Goal: Find specific page/section

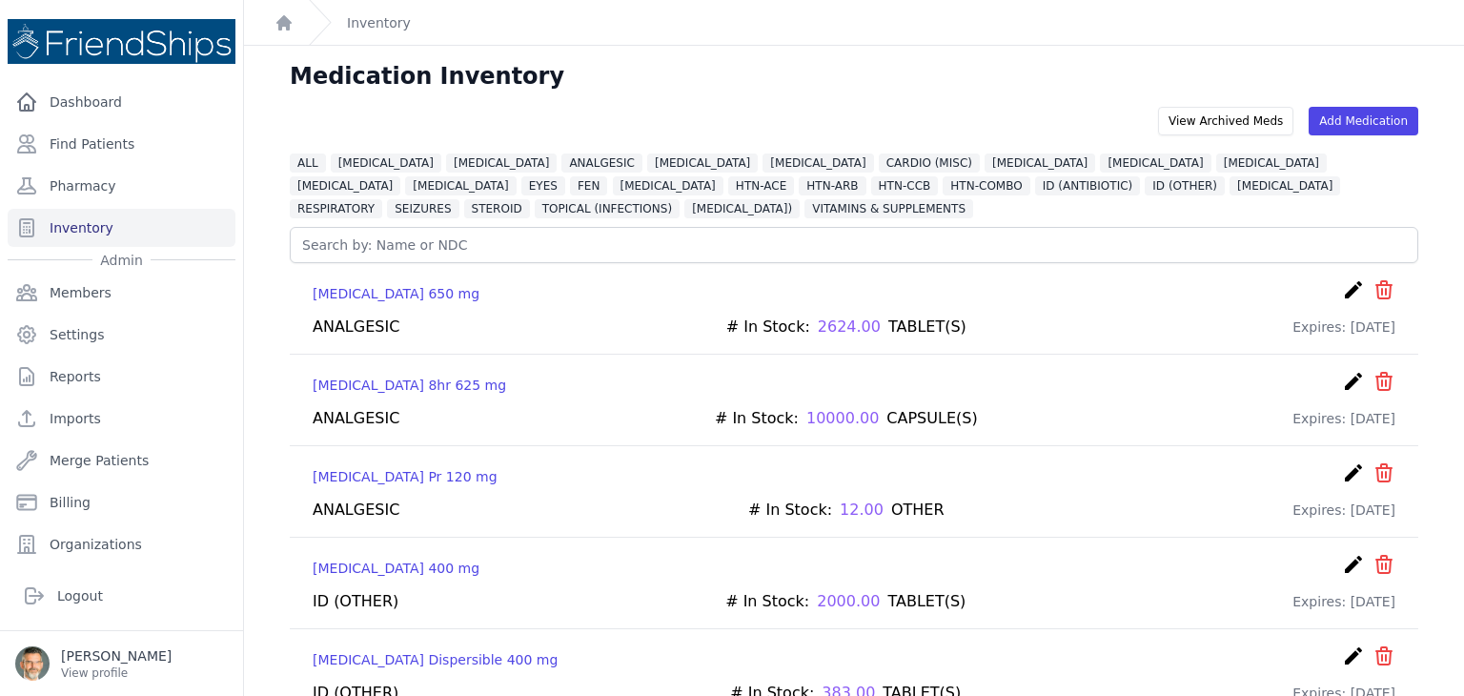
scroll to position [46, 0]
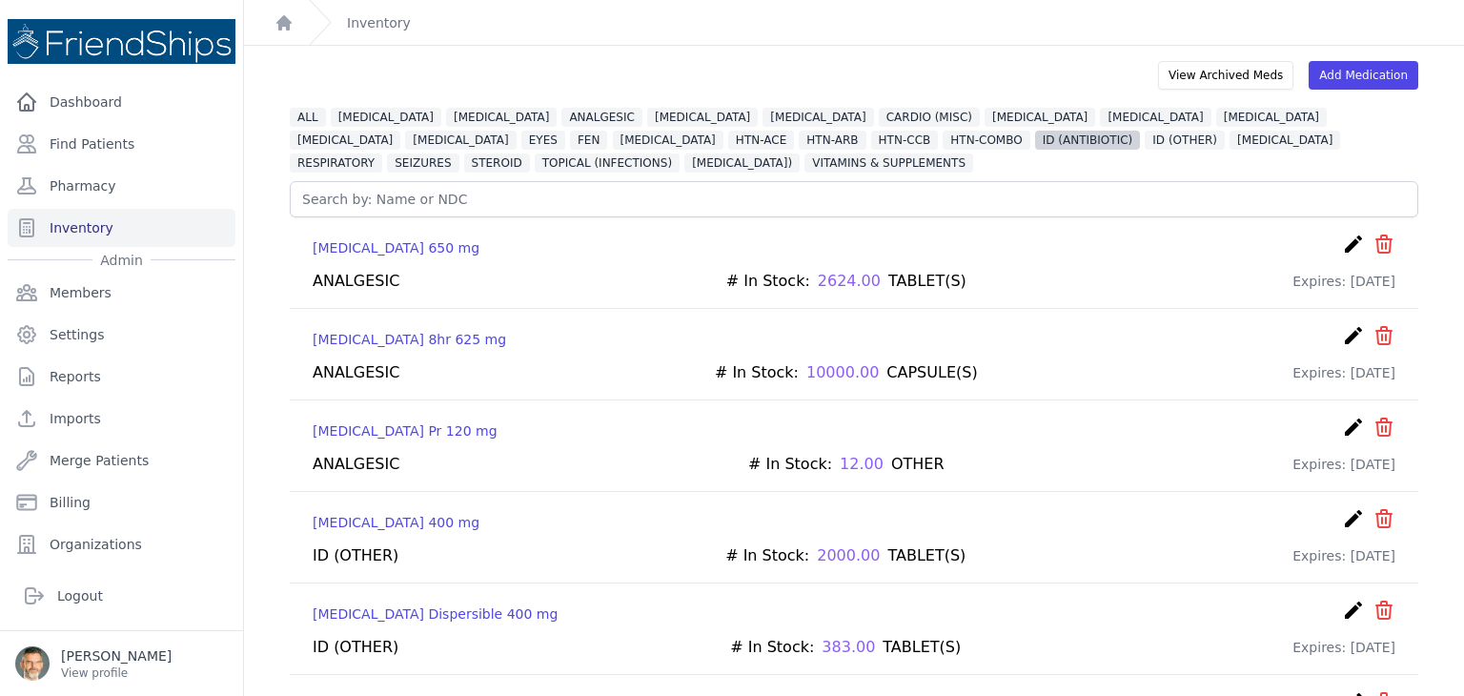
click at [1035, 137] on span "ID (ANTIBIOTIC)" at bounding box center [1087, 140] width 105 height 19
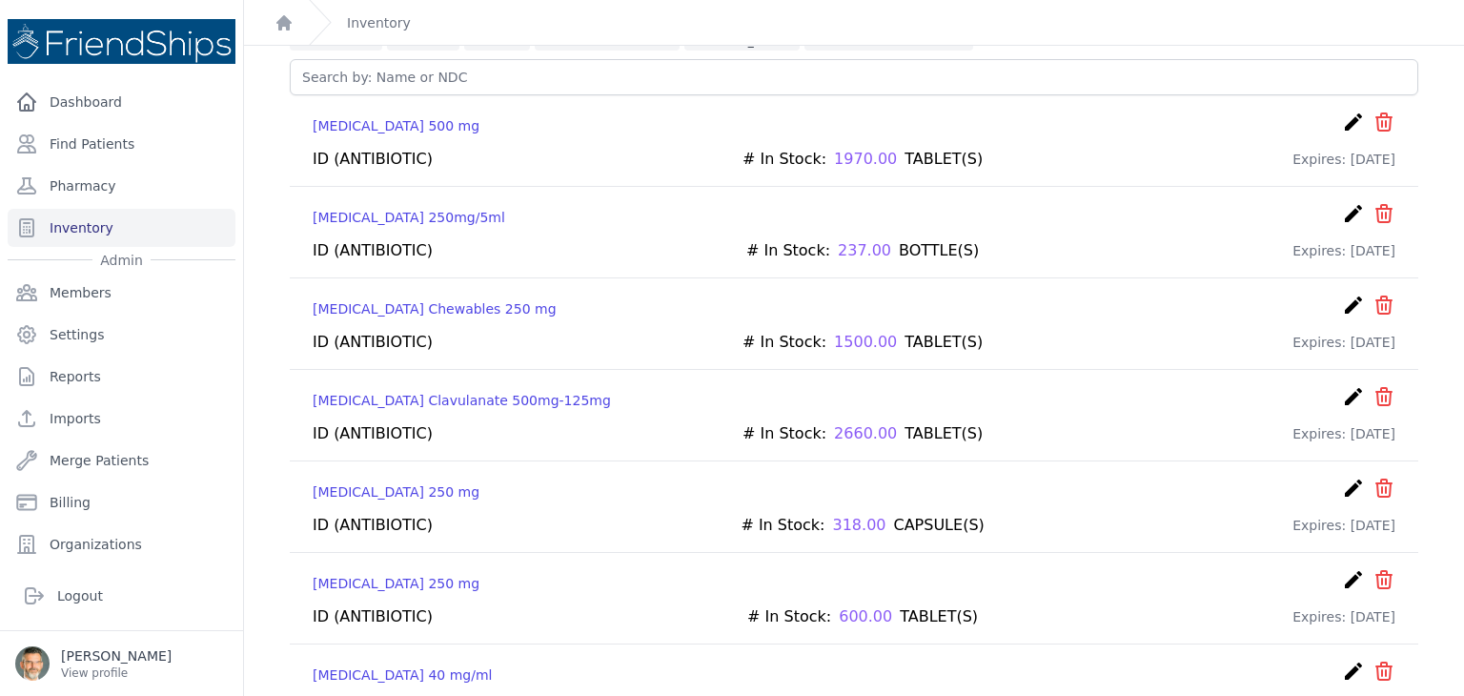
scroll to position [0, 0]
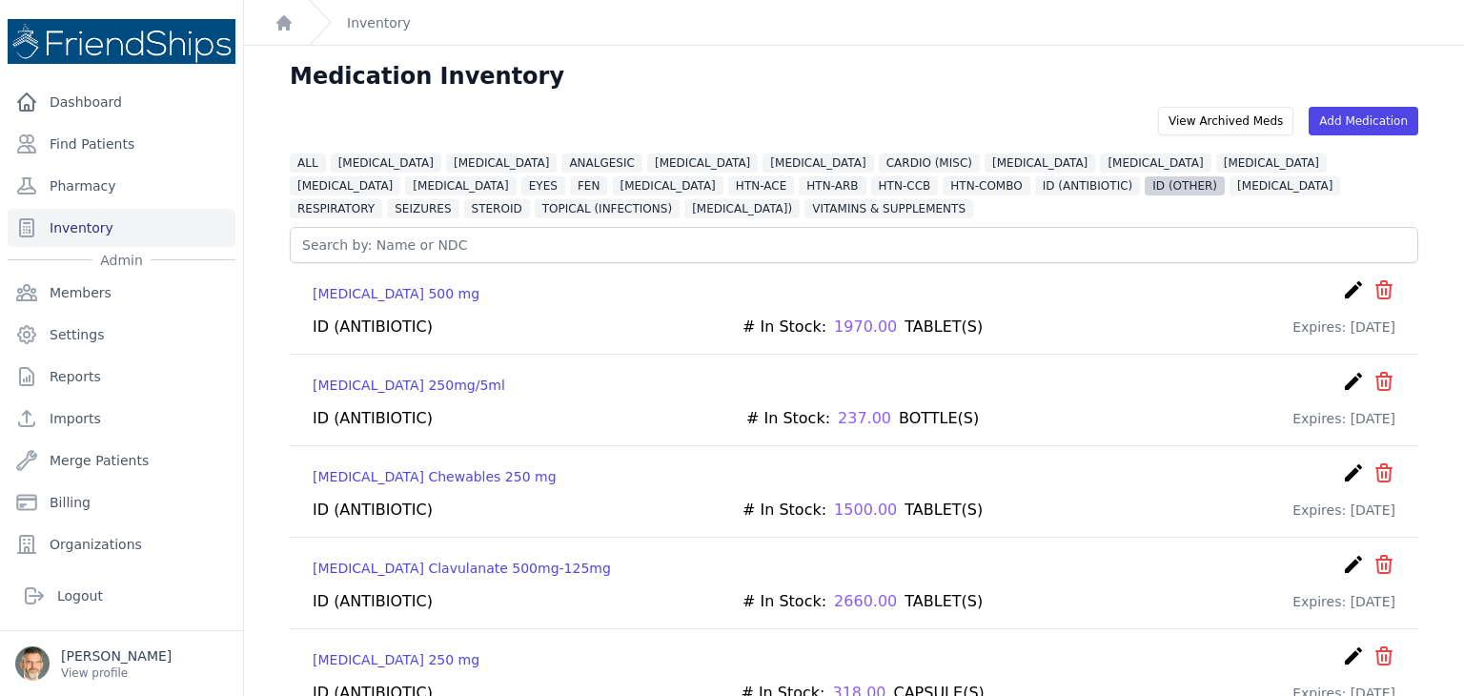
click at [1144, 183] on span "ID (OTHER)" at bounding box center [1184, 185] width 80 height 19
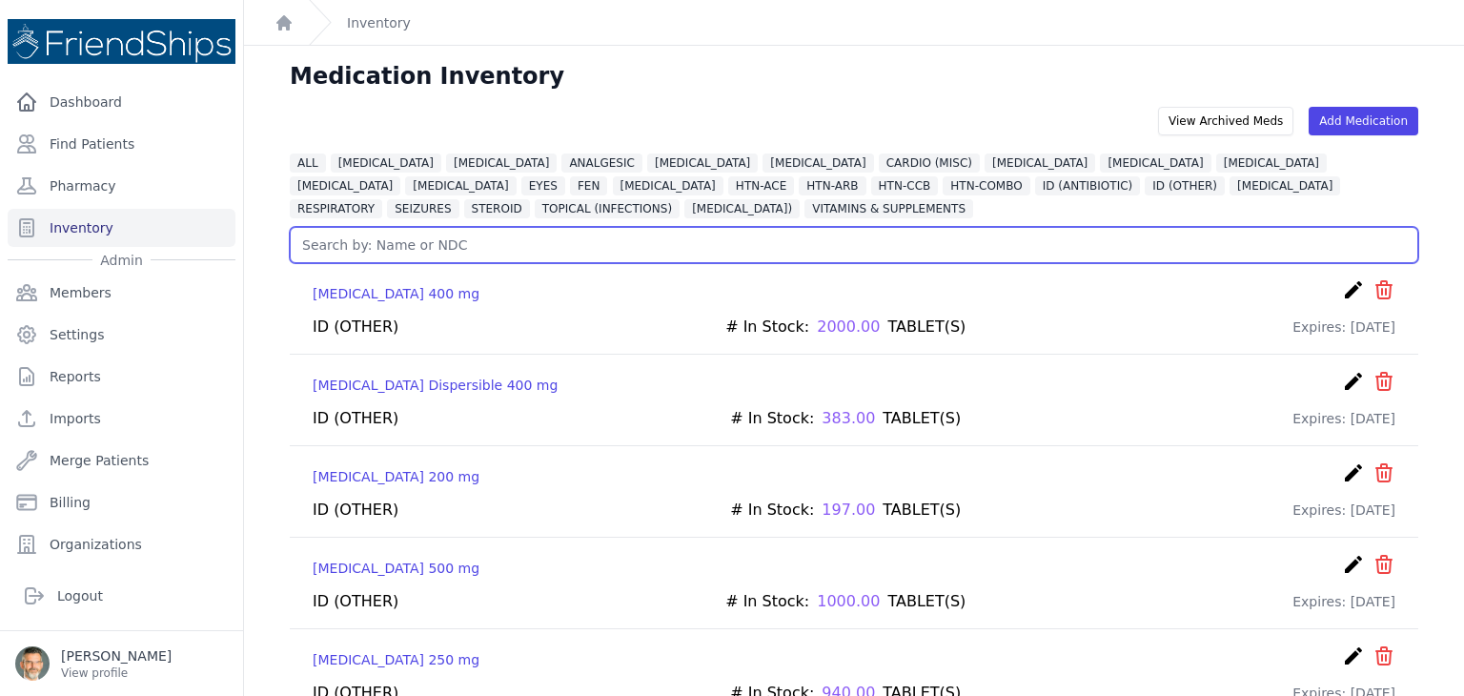
click at [413, 245] on input "text" at bounding box center [854, 245] width 1128 height 36
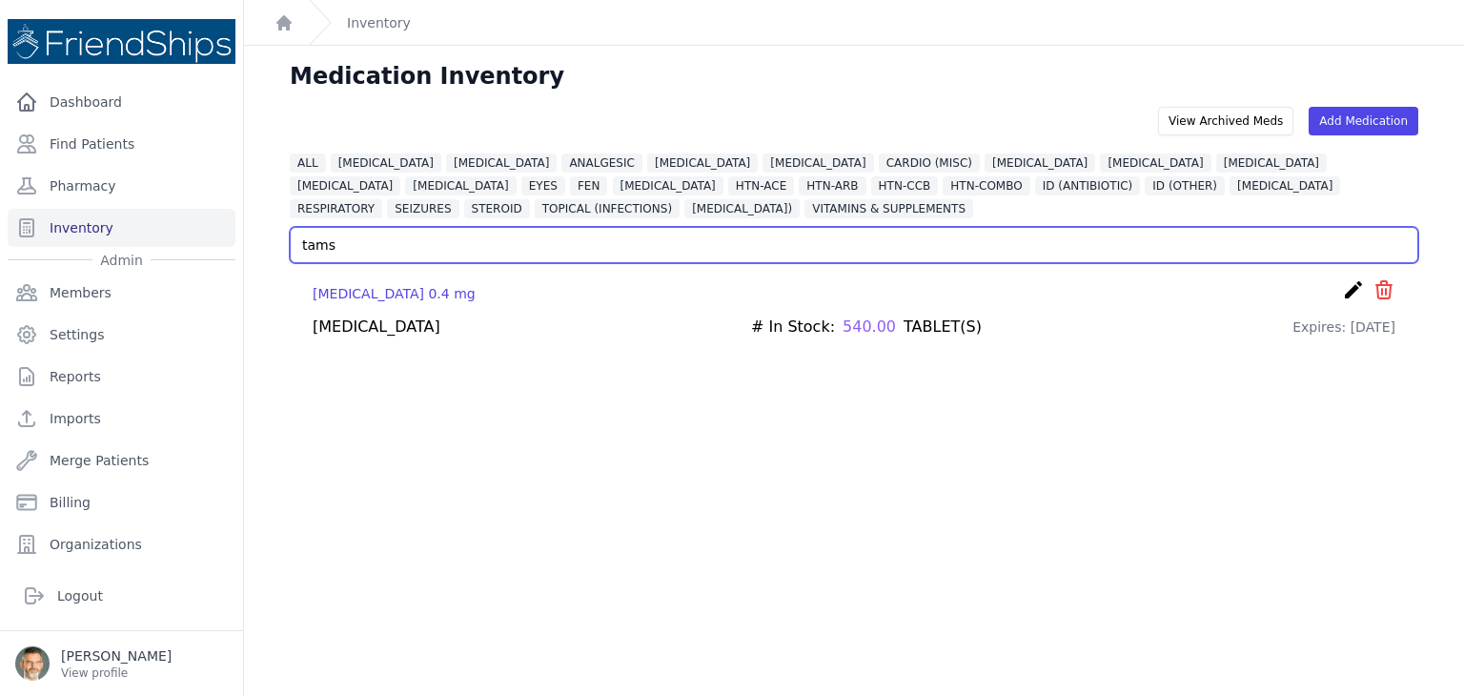
type input "tams"
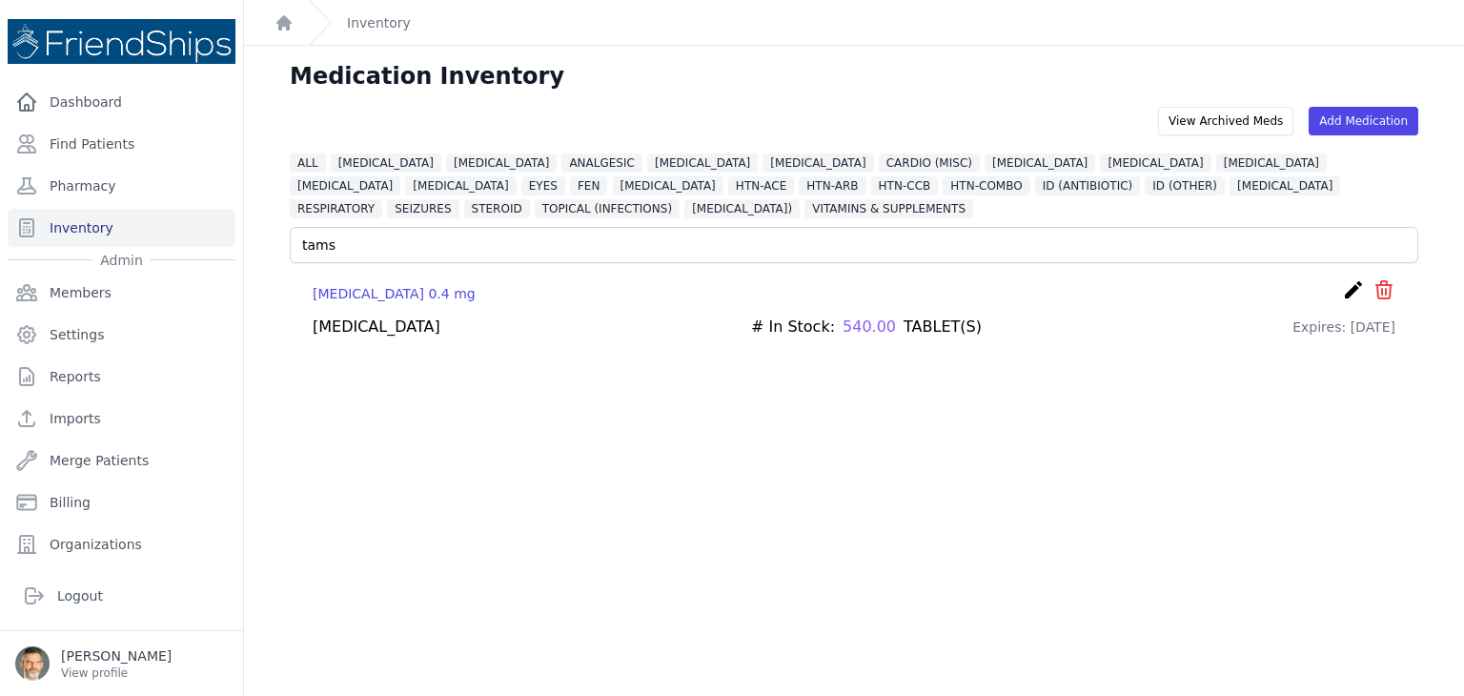
click at [366, 298] on p "[MEDICAL_DATA] 0.4 mg" at bounding box center [394, 293] width 163 height 19
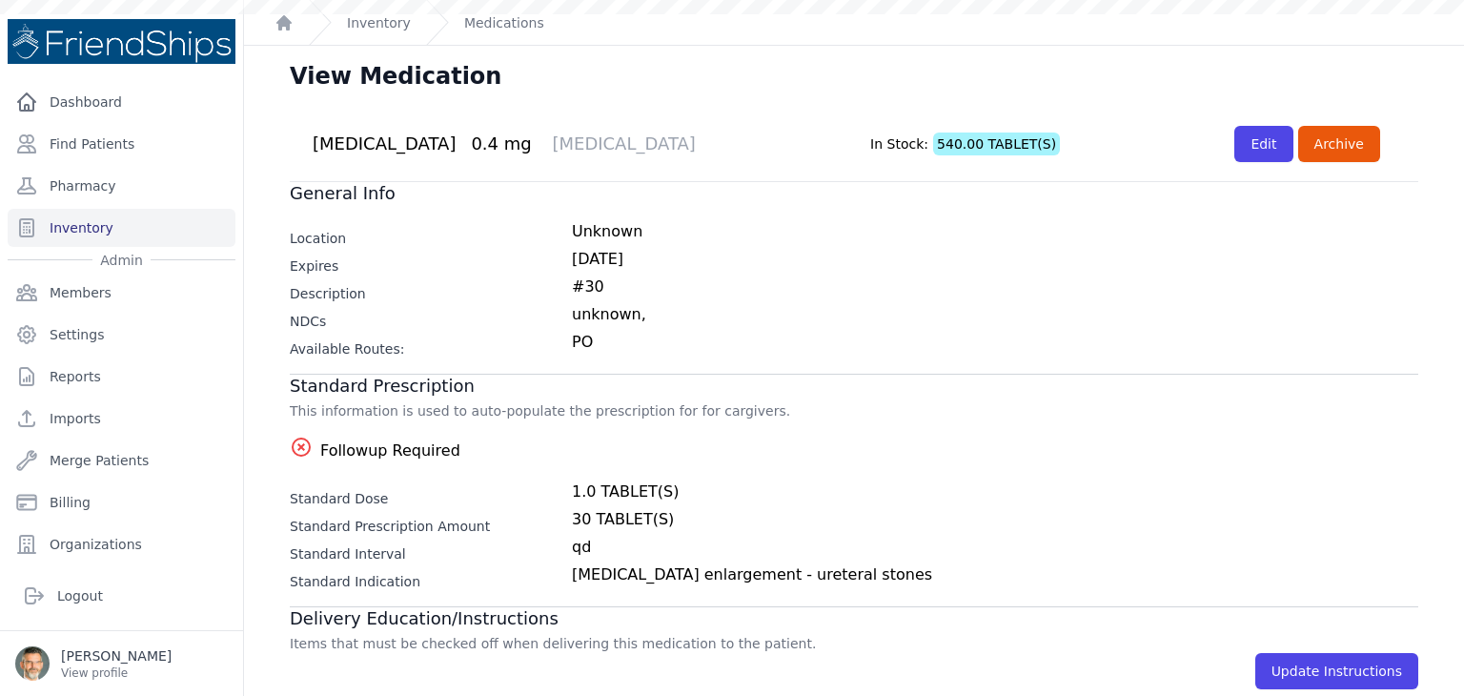
scroll to position [46, 0]
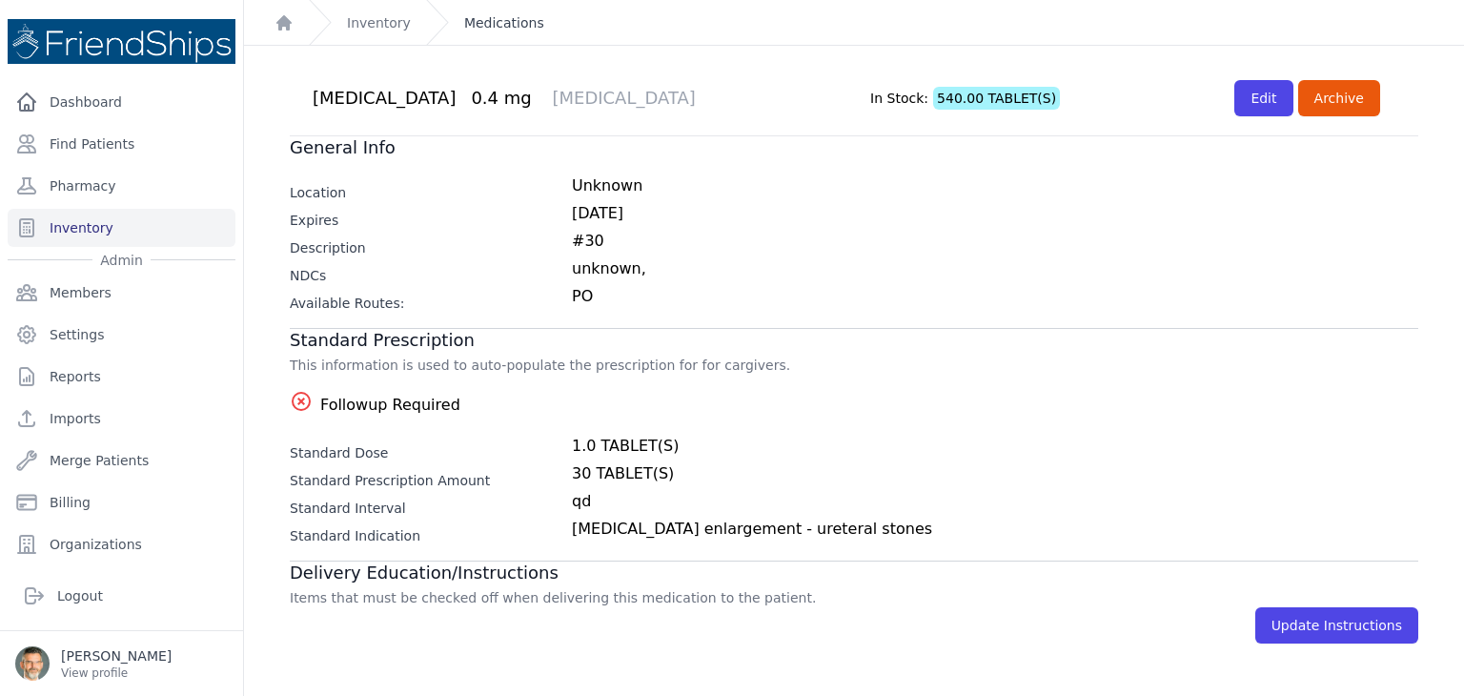
click at [491, 16] on link "Medications" at bounding box center [504, 22] width 80 height 19
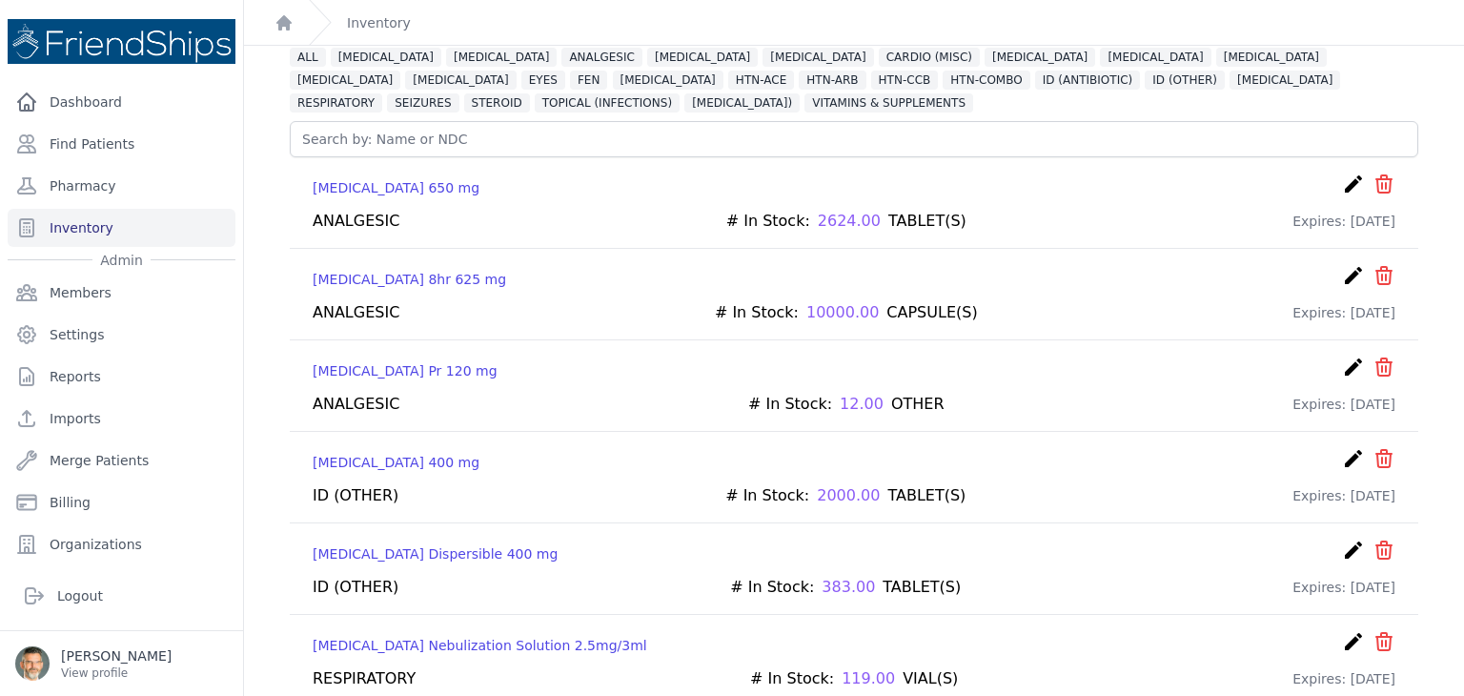
scroll to position [107, 0]
click at [561, 59] on span "ANALGESIC" at bounding box center [601, 56] width 81 height 19
